Goal: Transaction & Acquisition: Subscribe to service/newsletter

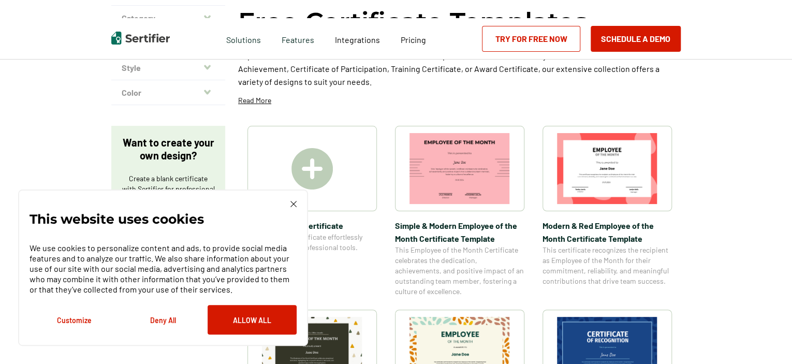
click at [293, 202] on img at bounding box center [294, 204] width 6 height 6
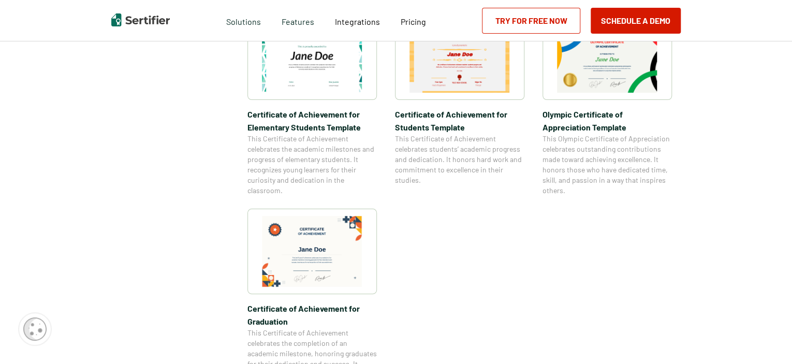
scroll to position [1036, 0]
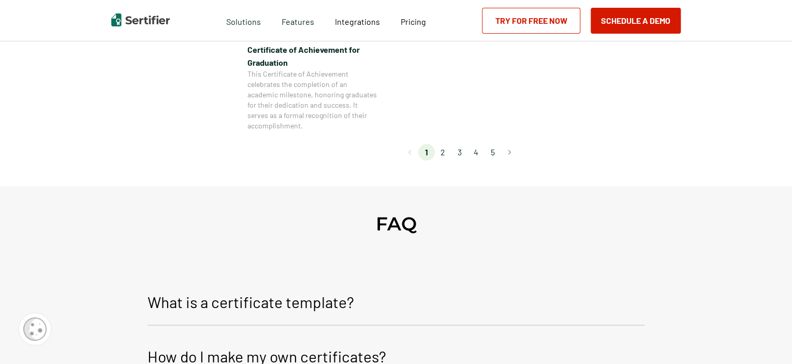
click at [443, 153] on li "2" at bounding box center [443, 152] width 17 height 17
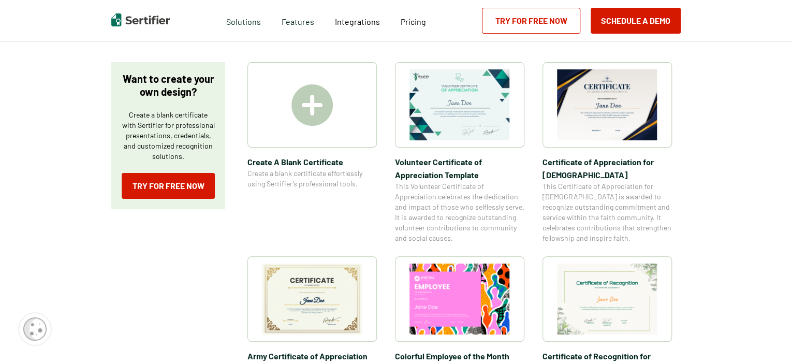
scroll to position [155, 0]
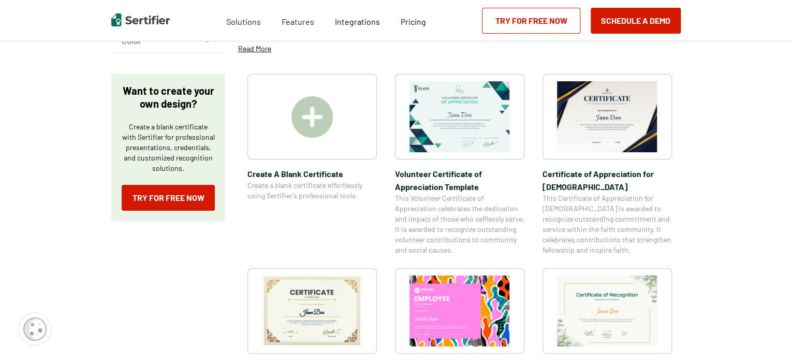
click at [522, 19] on link "Try for Free Now" at bounding box center [531, 21] width 98 height 26
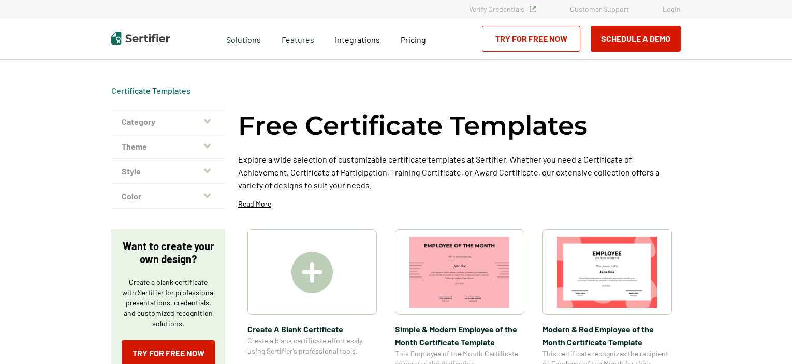
scroll to position [155, 0]
